Goal: Task Accomplishment & Management: Use online tool/utility

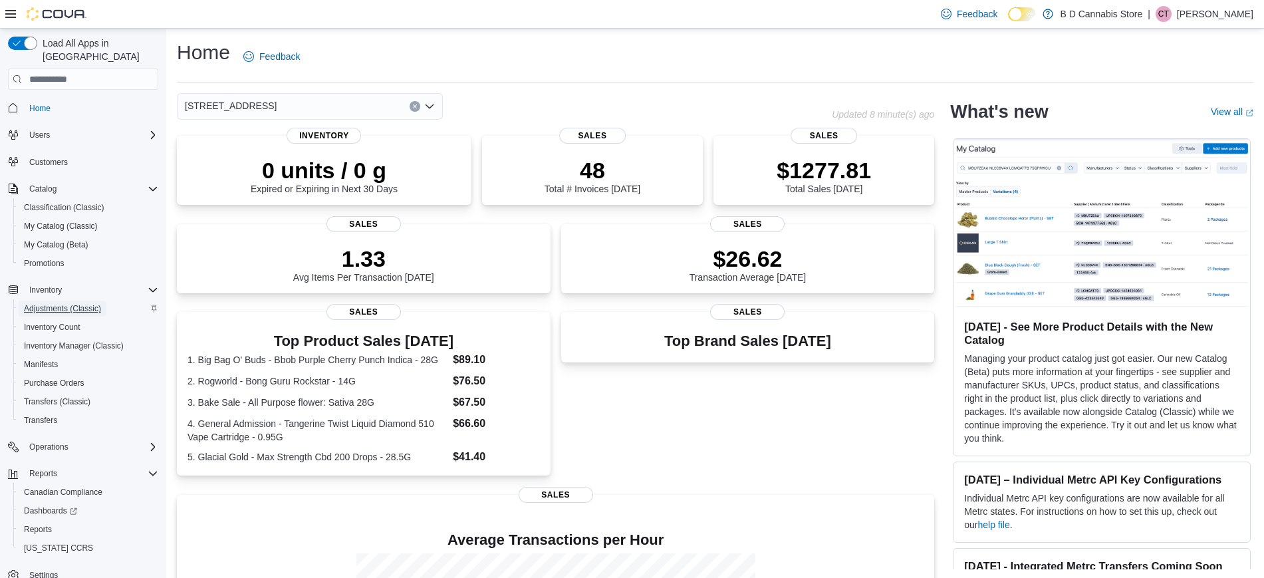
click at [79, 303] on span "Adjustments (Classic)" at bounding box center [62, 308] width 77 height 11
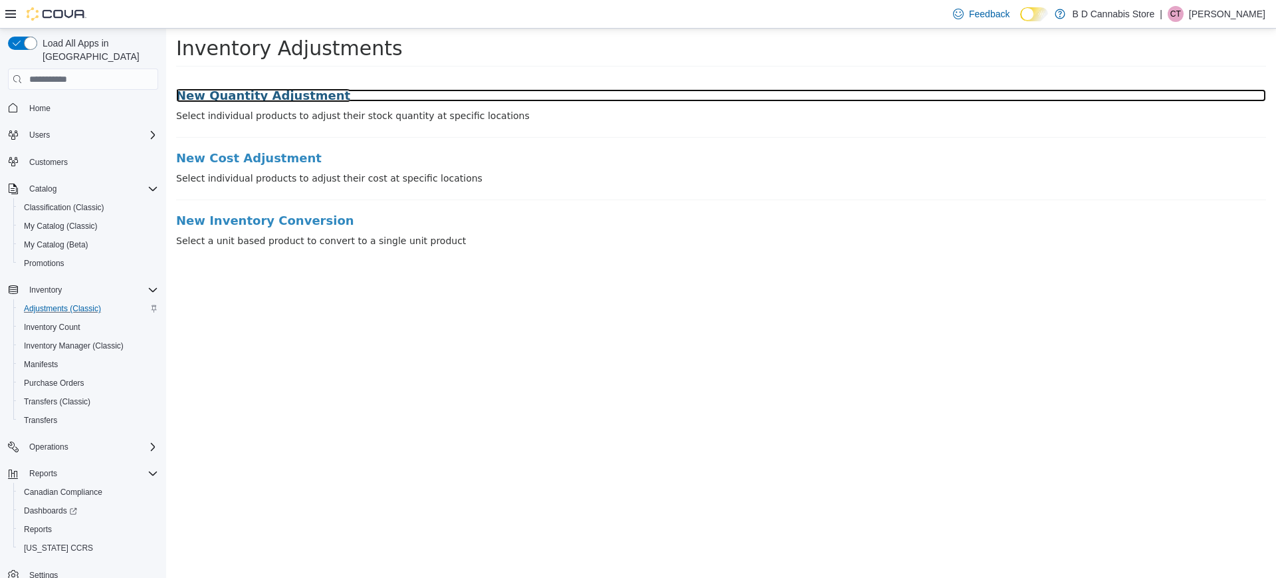
click at [279, 96] on h3 "New Quantity Adjustment" at bounding box center [721, 95] width 1090 height 13
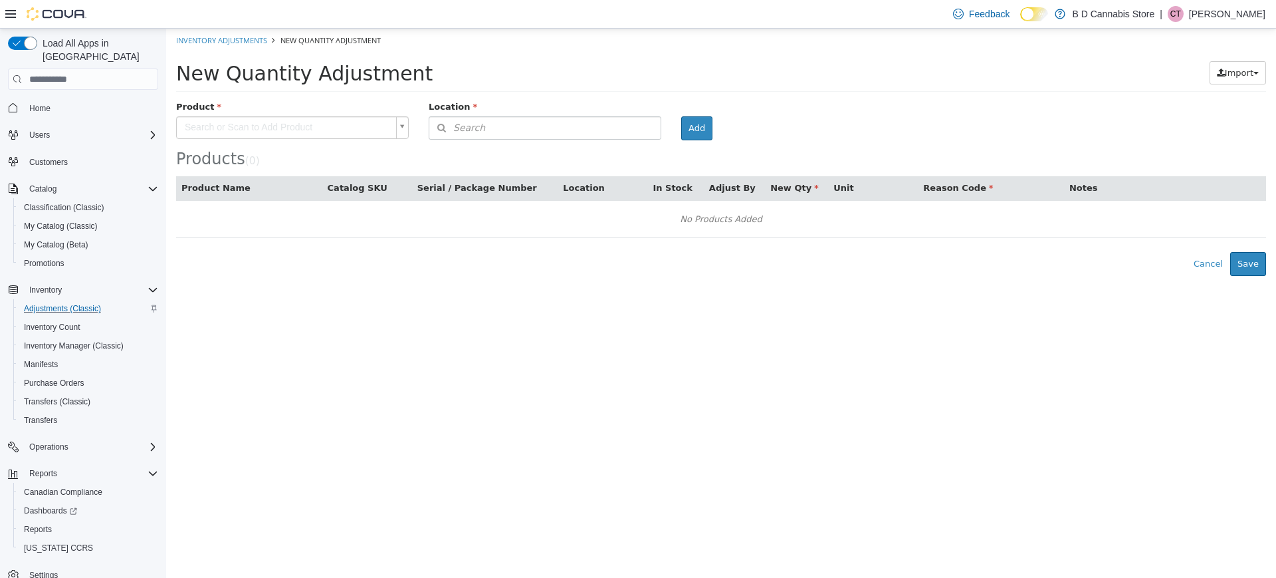
click at [361, 126] on body "× Inventory Adjustments New Quantity Adjustment New Quantity Adjustment Import …" at bounding box center [721, 152] width 1110 height 247
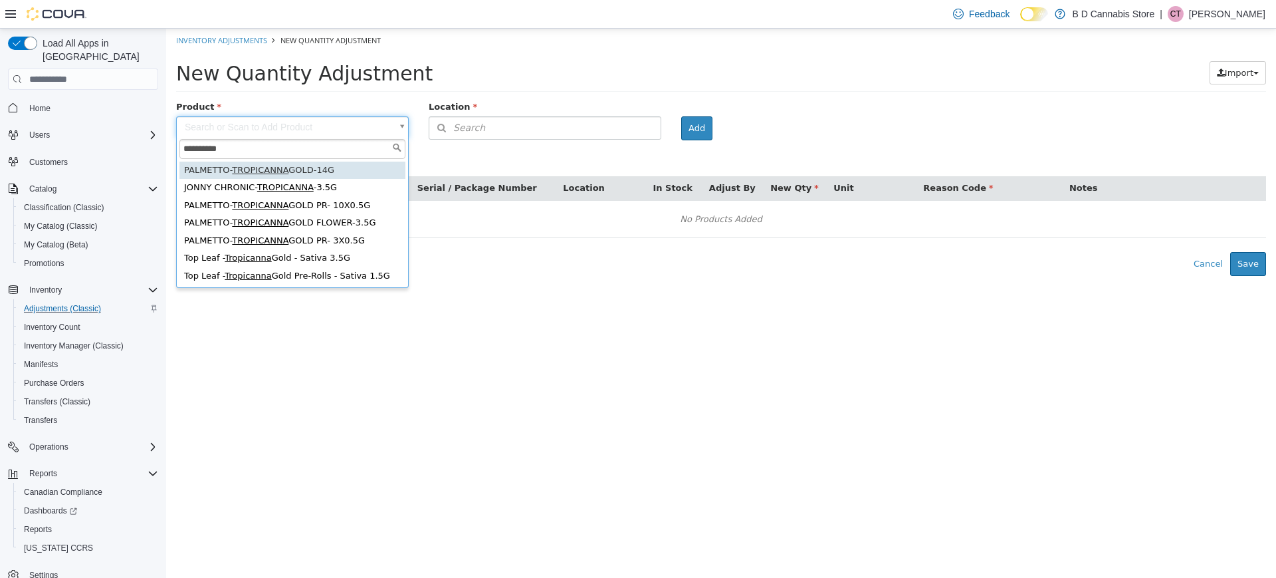
type input "**********"
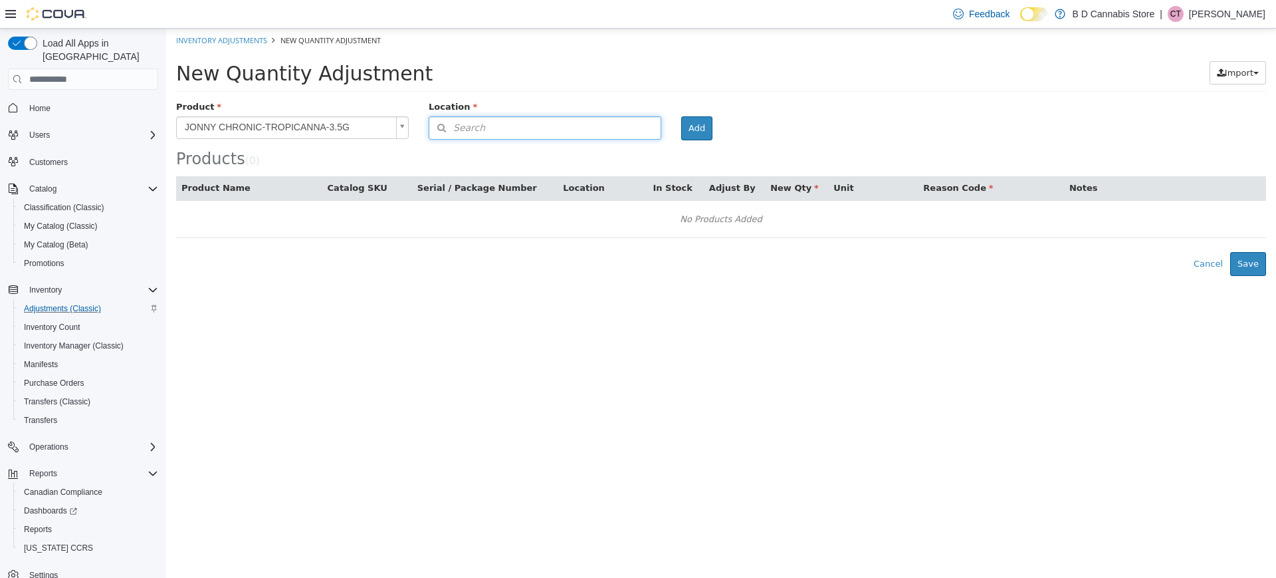
click at [573, 121] on button "Search" at bounding box center [545, 127] width 233 height 23
click at [625, 155] on span "or browse" at bounding box center [628, 151] width 65 height 23
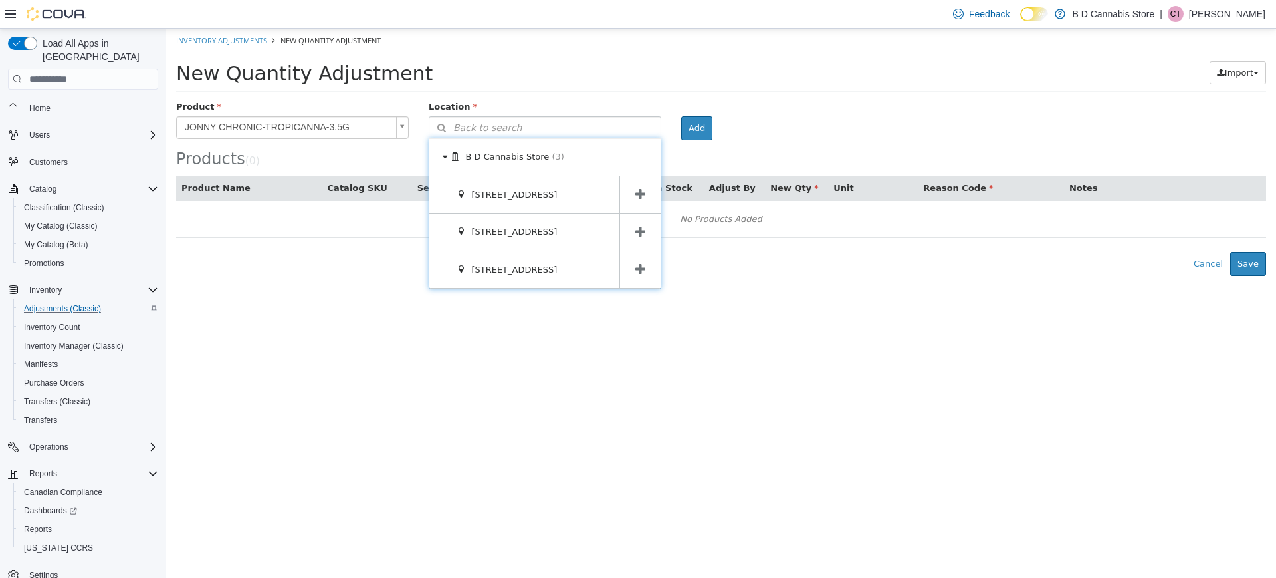
click at [1232, 18] on p "[PERSON_NAME]" at bounding box center [1227, 14] width 76 height 16
click at [1194, 135] on span "Sign Out" at bounding box center [1180, 128] width 36 height 13
